Goal: Navigation & Orientation: Find specific page/section

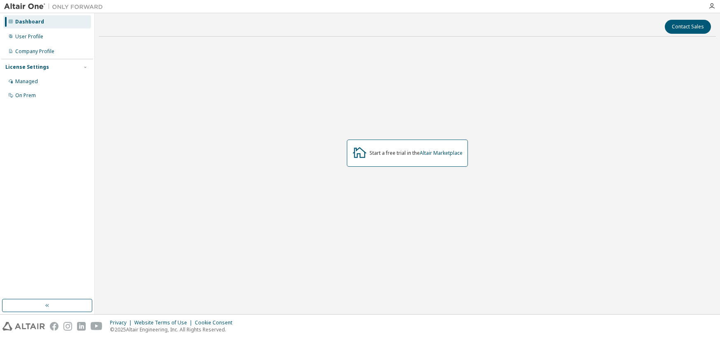
click at [34, 7] on img at bounding box center [55, 6] width 103 height 8
